Goal: Information Seeking & Learning: Learn about a topic

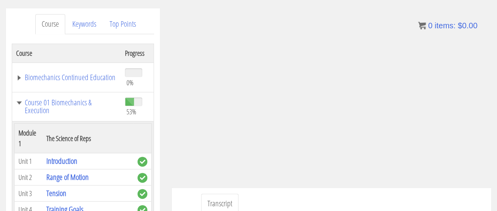
scroll to position [1675, 0]
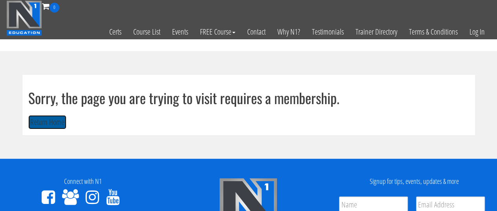
click at [56, 129] on button "Return Home" at bounding box center [47, 122] width 38 height 15
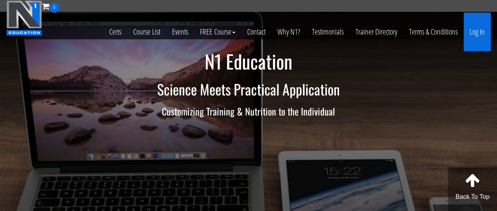
click at [485, 27] on link "Log In" at bounding box center [477, 32] width 27 height 38
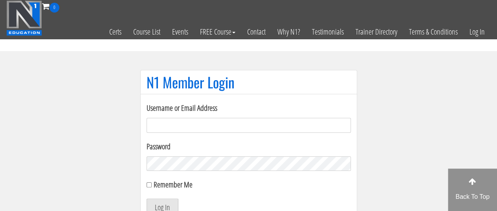
type input "[EMAIL_ADDRESS][DOMAIN_NAME]"
click at [161, 200] on button "Log In" at bounding box center [163, 206] width 32 height 16
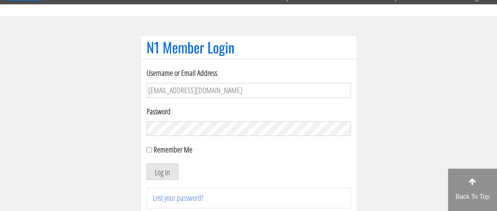
scroll to position [36, 0]
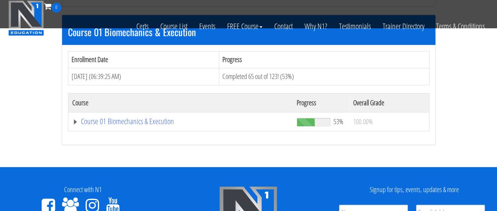
scroll to position [239, 0]
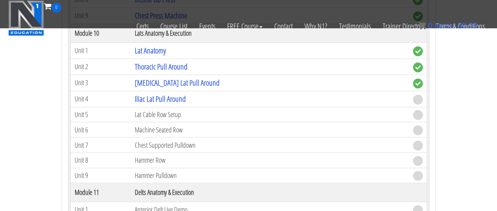
scroll to position [1506, 0]
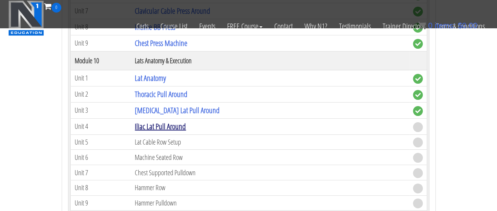
click at [179, 121] on link "Iliac Lat Pull Around" at bounding box center [160, 126] width 51 height 11
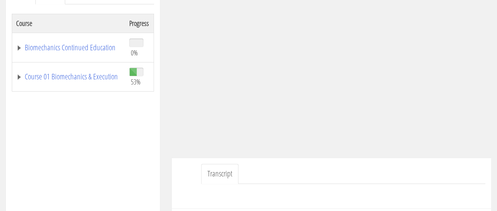
scroll to position [110, 0]
